Goal: Task Accomplishment & Management: Manage account settings

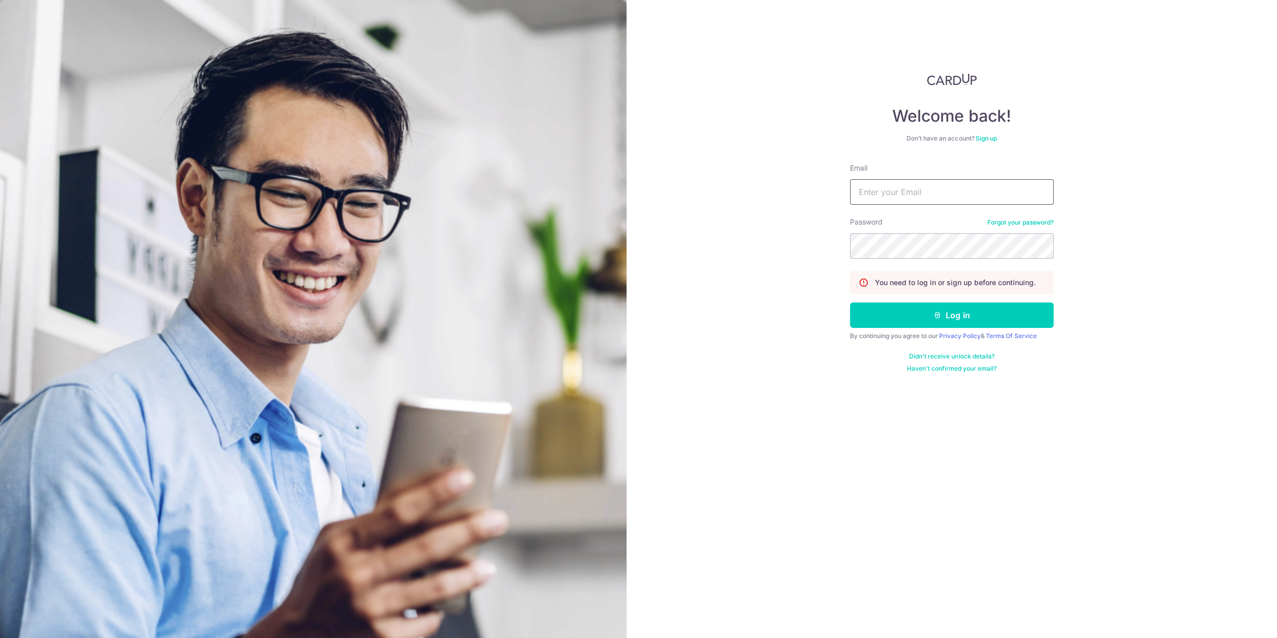
click at [921, 194] on input "Email" at bounding box center [952, 191] width 204 height 25
type input "[EMAIL_ADDRESS][DOMAIN_NAME]"
click at [926, 306] on button "Log in" at bounding box center [952, 314] width 204 height 25
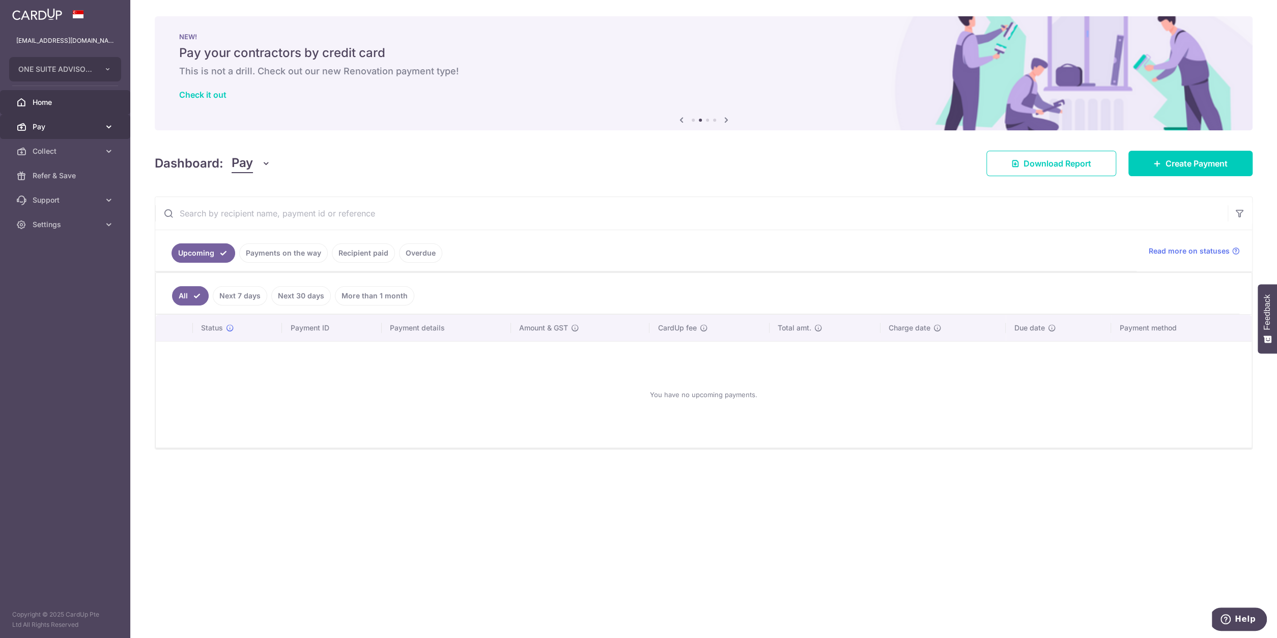
click at [106, 127] on icon at bounding box center [109, 127] width 10 height 10
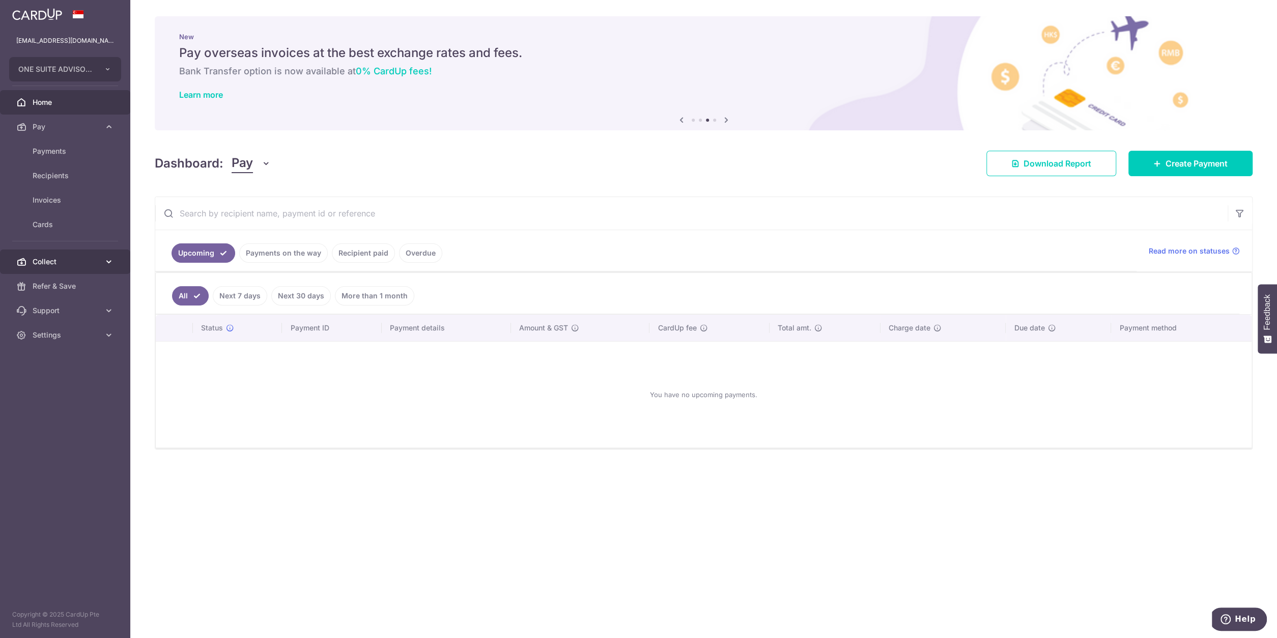
click at [66, 265] on span "Collect" at bounding box center [66, 262] width 67 height 10
click at [52, 284] on span "Dashboard" at bounding box center [66, 286] width 67 height 10
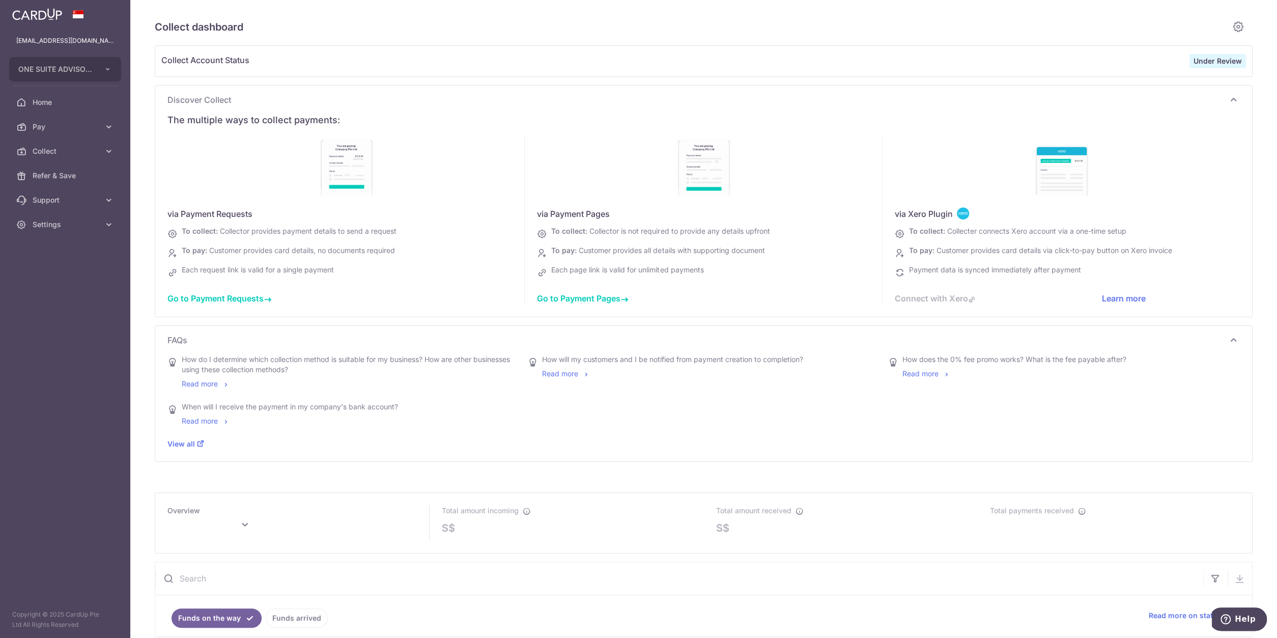
scroll to position [187, 0]
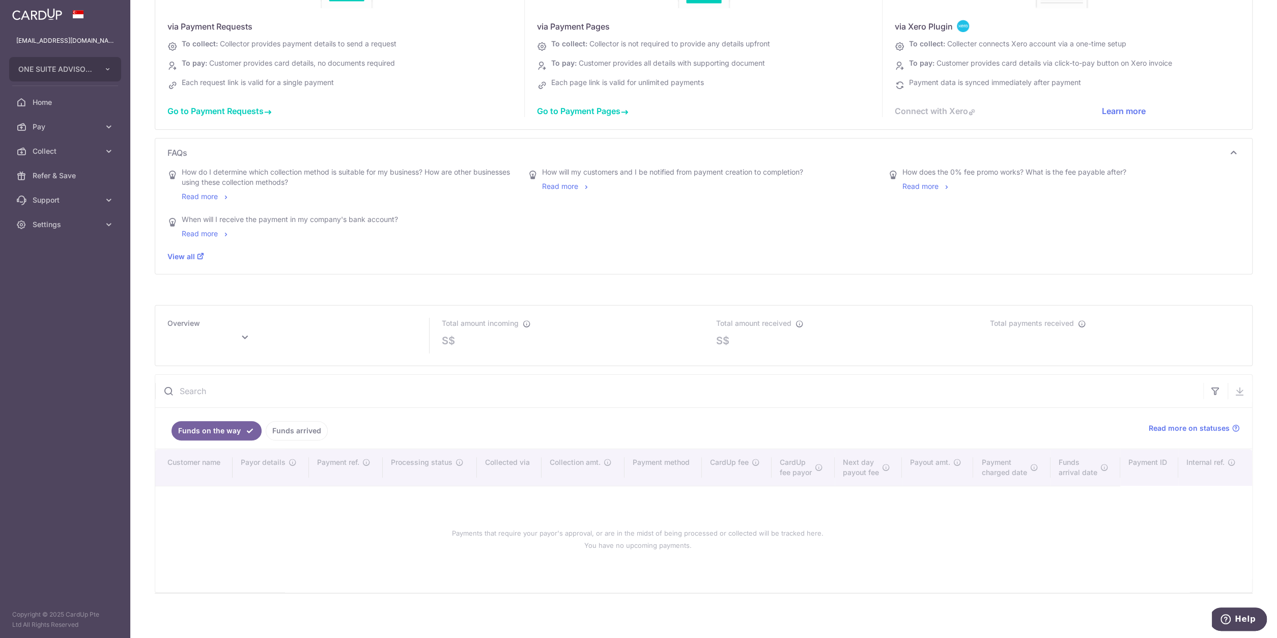
type input "[DATE]"
